Goal: Transaction & Acquisition: Subscribe to service/newsletter

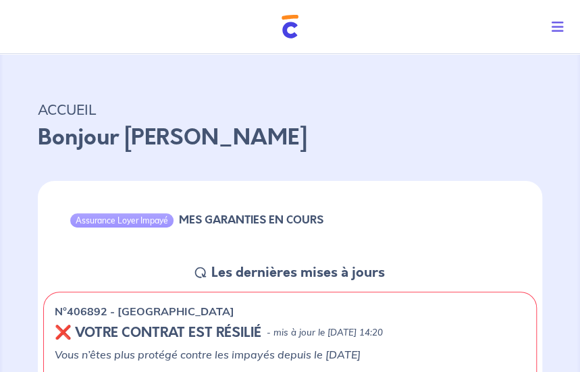
click at [557, 28] on icon "Toggle navigation" at bounding box center [557, 26] width 12 height 13
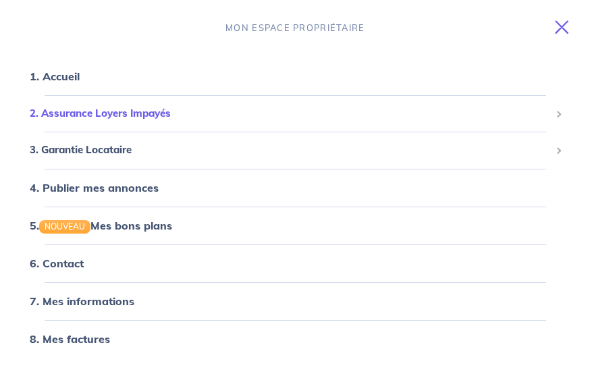
click at [142, 113] on span "2. Assurance Loyers Impayés" at bounding box center [290, 114] width 520 height 16
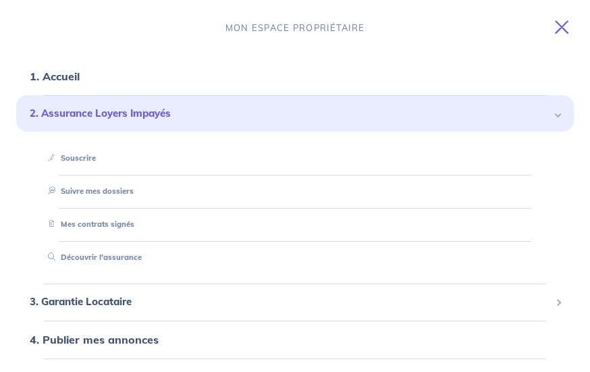
click at [143, 113] on span "2. Assurance Loyers Impayés" at bounding box center [290, 114] width 520 height 16
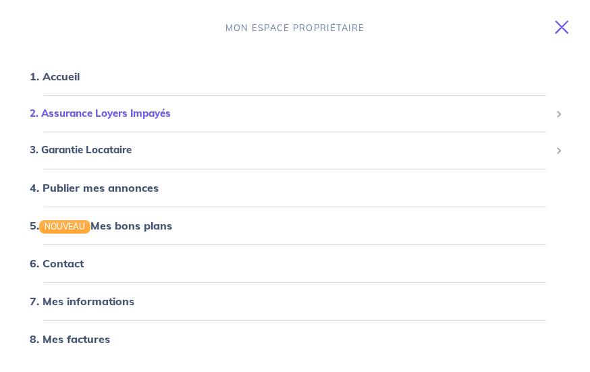
click at [121, 115] on span "2. Assurance Loyers Impayés" at bounding box center [290, 114] width 520 height 16
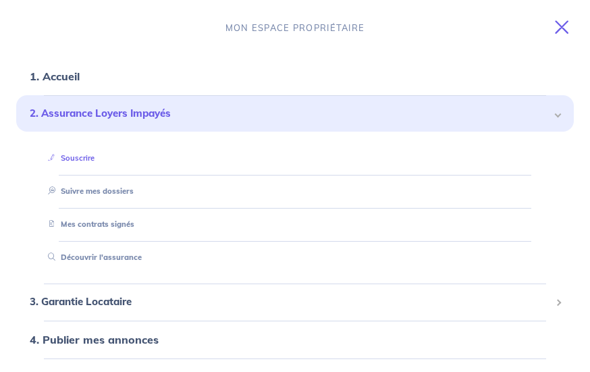
click at [82, 161] on link "Souscrire" at bounding box center [69, 157] width 52 height 9
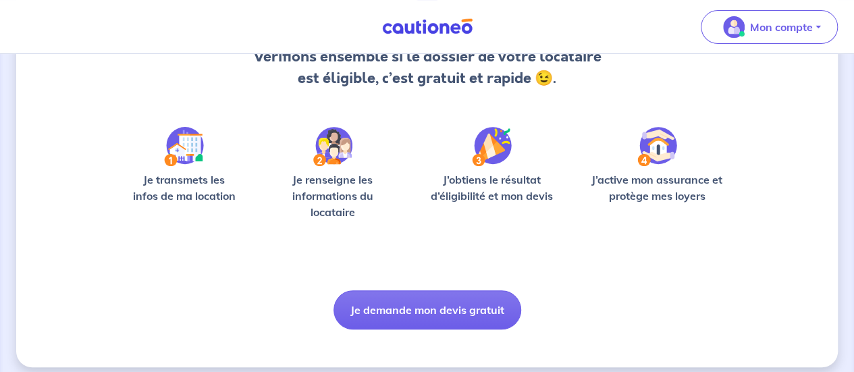
scroll to position [170, 0]
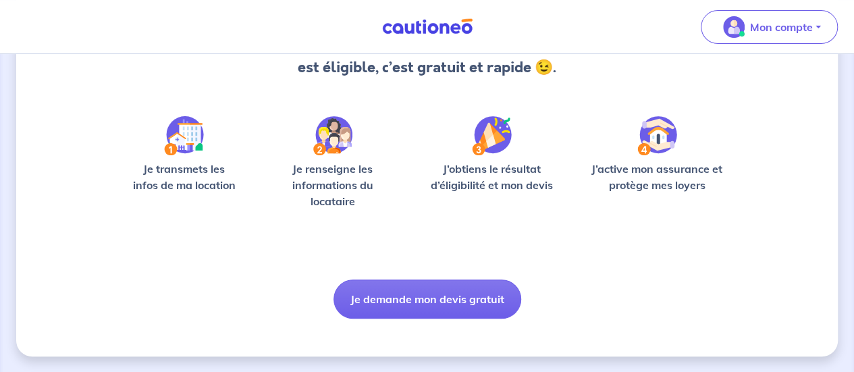
drag, startPoint x: 23, startPoint y: 229, endPoint x: 264, endPoint y: 231, distance: 240.9
click at [24, 229] on div "Bonjour ! Vérifions ensemble si le dossier de votre locataire est éligible, c’e…" at bounding box center [426, 128] width 821 height 456
